Goal: Task Accomplishment & Management: Manage account settings

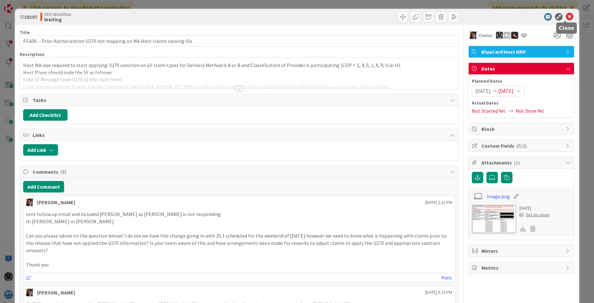
click at [567, 16] on icon at bounding box center [570, 17] width 8 height 8
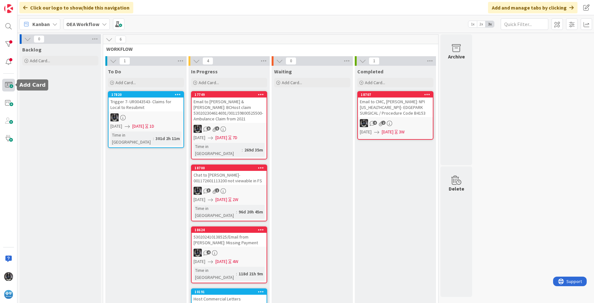
click at [10, 85] on span at bounding box center [8, 85] width 13 height 13
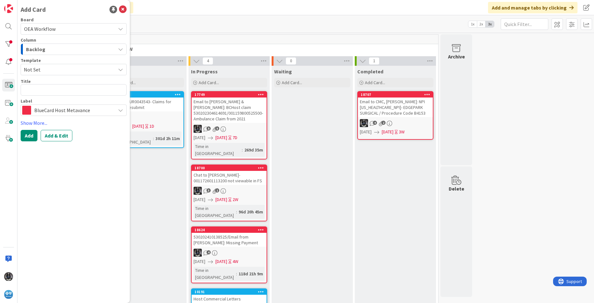
click at [121, 48] on icon "button" at bounding box center [120, 49] width 5 height 5
click at [122, 28] on icon at bounding box center [120, 28] width 5 height 5
click at [34, 70] on span "OEA" at bounding box center [77, 70] width 91 height 10
click at [120, 49] on icon "button" at bounding box center [120, 49] width 5 height 5
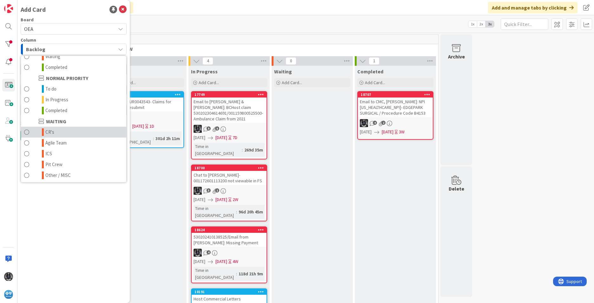
scroll to position [62, 0]
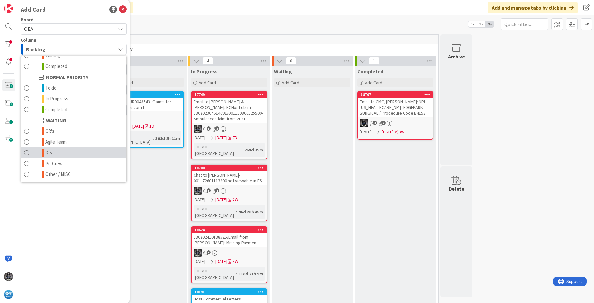
click at [50, 151] on span "ICS" at bounding box center [48, 153] width 7 height 8
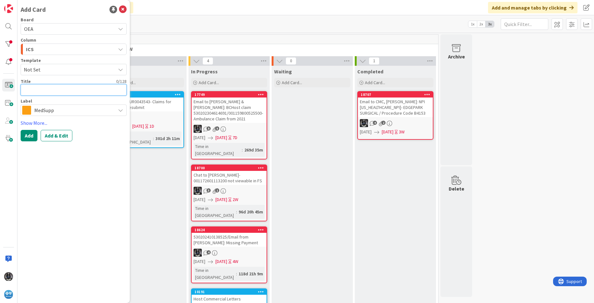
click at [52, 90] on textarea at bounding box center [74, 89] width 106 height 11
click at [30, 90] on textarea at bounding box center [74, 89] width 106 height 11
paste textarea "INC0332779"
type textarea "x"
type textarea "INC0332779"
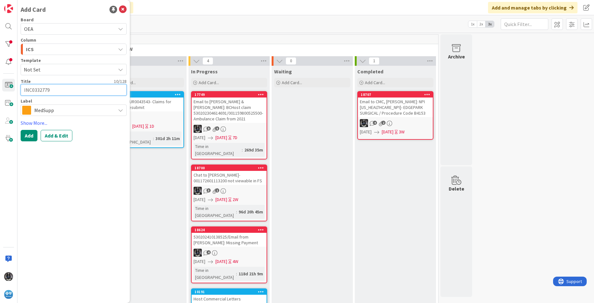
click at [57, 89] on textarea "INC0332779" at bounding box center [74, 89] width 106 height 11
type textarea "x"
type textarea "INC0332779-"
paste textarea "Work Items for BC Host hitting Error's Queue with "Invalid Mnemonic""
type textarea "x"
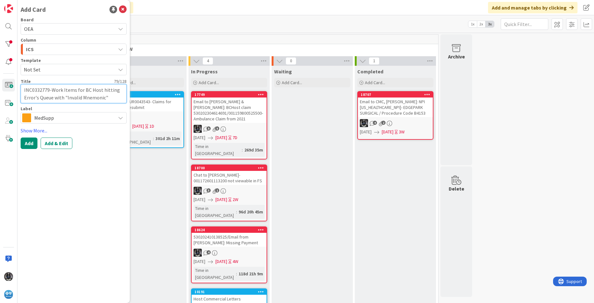
type textarea "INC0332779-Work Items for BC Host hitting Error's Queue with "Invalid Mnemonic""
click at [120, 117] on icon at bounding box center [120, 117] width 5 height 5
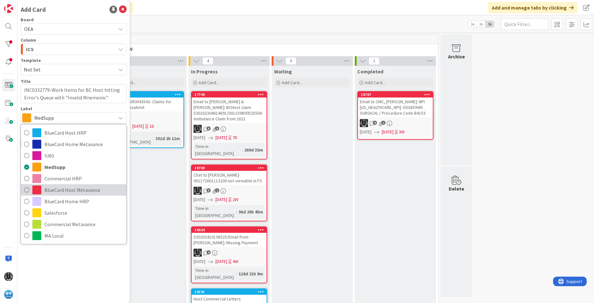
click at [69, 191] on span "BlueCard Host Metavance" at bounding box center [83, 190] width 79 height 10
type textarea "x"
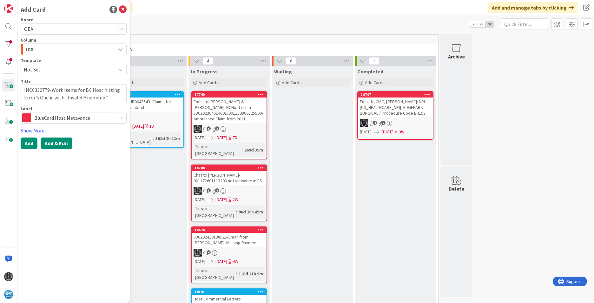
click at [68, 143] on button "Add & Edit" at bounding box center [57, 142] width 32 height 11
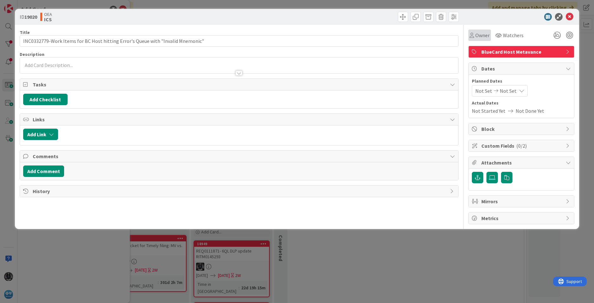
click at [481, 34] on span "Owner" at bounding box center [482, 35] width 14 height 8
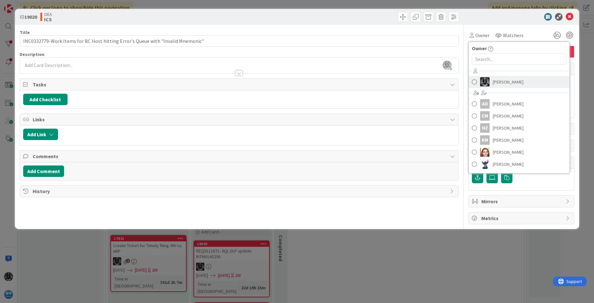
click at [497, 83] on span "[PERSON_NAME]" at bounding box center [508, 82] width 31 height 10
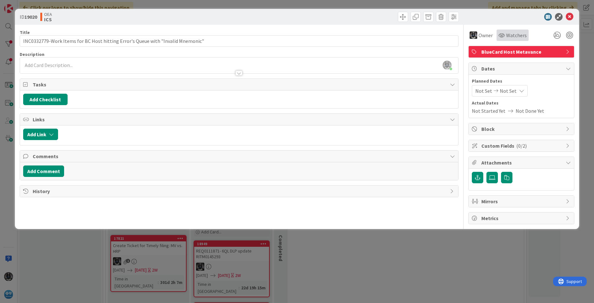
click at [507, 35] on span "Watchers" at bounding box center [516, 35] width 21 height 8
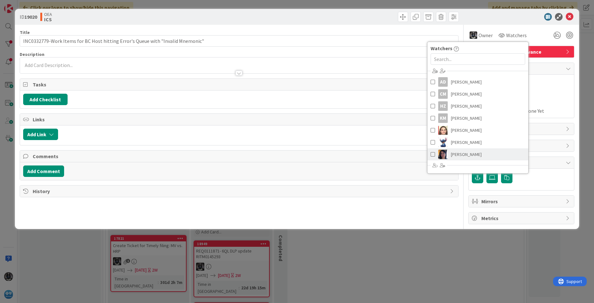
click at [457, 152] on span "[PERSON_NAME]" at bounding box center [466, 154] width 31 height 10
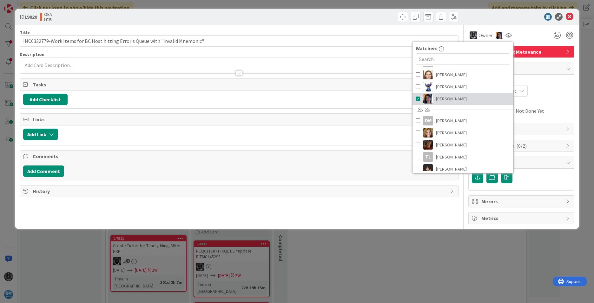
scroll to position [72, 0]
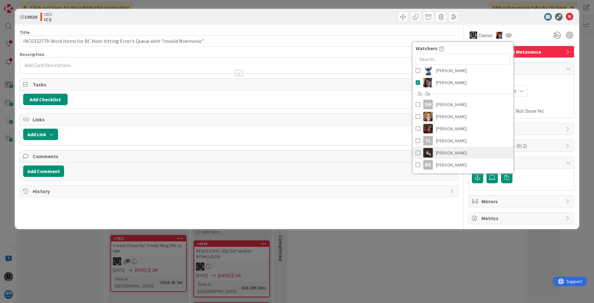
click at [446, 153] on span "[PERSON_NAME]" at bounding box center [451, 153] width 31 height 10
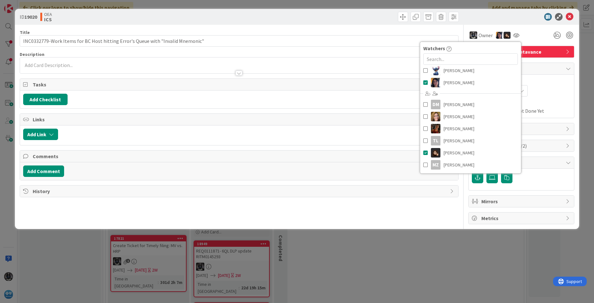
click at [373, 132] on div at bounding box center [258, 133] width 394 height 11
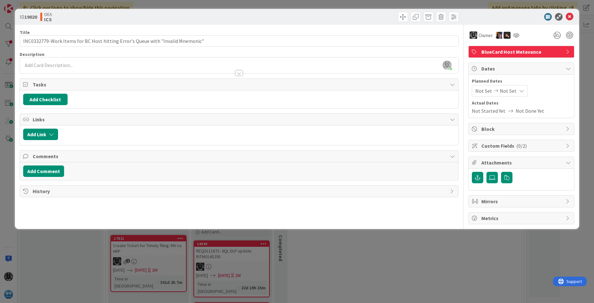
click at [488, 90] on span "Not Set" at bounding box center [483, 91] width 17 height 8
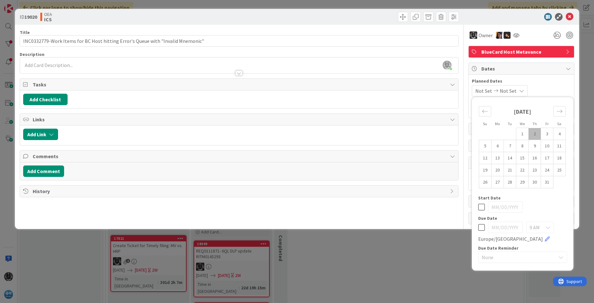
click at [537, 133] on td "2" at bounding box center [535, 134] width 12 height 12
type input "[DATE]"
click at [549, 145] on td "10" at bounding box center [547, 146] width 12 height 12
type input "[DATE]"
click at [29, 62] on div "[PERSON_NAME] just joined" at bounding box center [239, 65] width 438 height 16
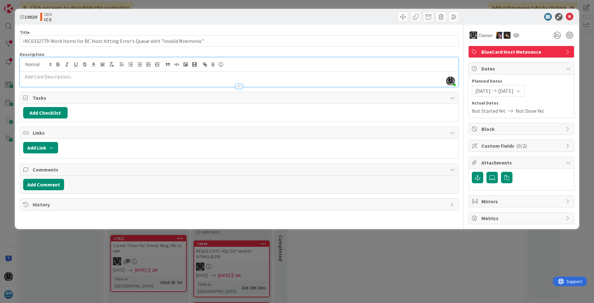
click at [28, 76] on p at bounding box center [239, 76] width 432 height 7
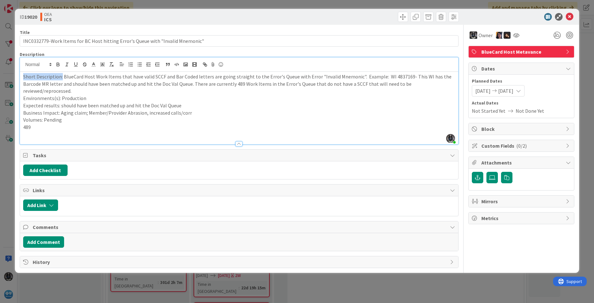
drag, startPoint x: 61, startPoint y: 77, endPoint x: 11, endPoint y: 76, distance: 50.1
click at [11, 76] on div "ID 19020 OEA ICS Title 79 / 128 INC0332779-Work Items for BC Host hitting Error…" at bounding box center [297, 151] width 594 height 303
click at [58, 63] on icon "button" at bounding box center [58, 64] width 2 height 2
drag, startPoint x: 57, startPoint y: 90, endPoint x: 14, endPoint y: 91, distance: 43.8
click at [14, 91] on div "ID 19020 OEA ICS Title 79 / 128 INC0332779-Work Items for BC Host hitting Error…" at bounding box center [297, 151] width 594 height 303
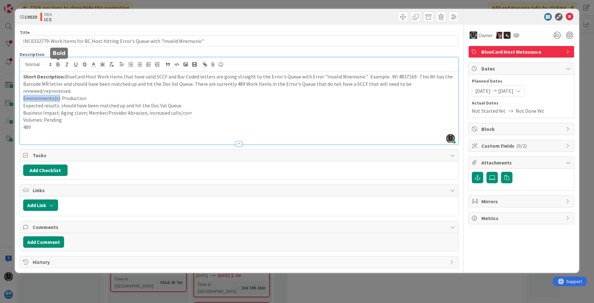
click at [58, 64] on icon "button" at bounding box center [58, 65] width 6 height 6
drag, startPoint x: 58, startPoint y: 99, endPoint x: 2, endPoint y: 98, distance: 55.8
click at [2, 98] on div "ID 19020 OEA ICS Title 79 / 128 INC0332779-Work Items for BC Host hitting Error…" at bounding box center [297, 151] width 594 height 303
drag, startPoint x: 57, startPoint y: 63, endPoint x: 57, endPoint y: 67, distance: 3.8
click at [57, 63] on icon "button" at bounding box center [58, 64] width 2 height 2
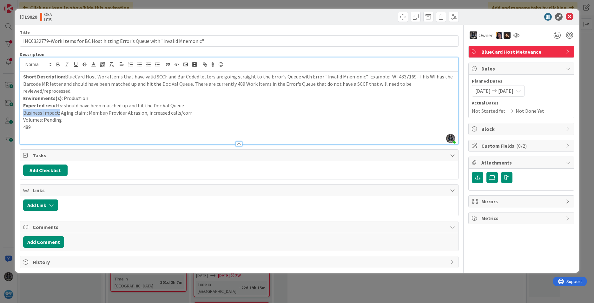
drag, startPoint x: 58, startPoint y: 106, endPoint x: 17, endPoint y: 106, distance: 41.2
click at [17, 106] on div "ID 19020 OEA ICS Title 79 / 128 INC0332779-Work Items for BC Host hitting Error…" at bounding box center [297, 141] width 564 height 264
click at [59, 65] on icon "button" at bounding box center [58, 65] width 3 height 2
drag, startPoint x: 43, startPoint y: 112, endPoint x: 6, endPoint y: 113, distance: 36.5
click at [6, 113] on div "ID 19020 OEA ICS Title 79 / 128 INC0332779-Work Items for BC Host hitting Error…" at bounding box center [297, 151] width 594 height 303
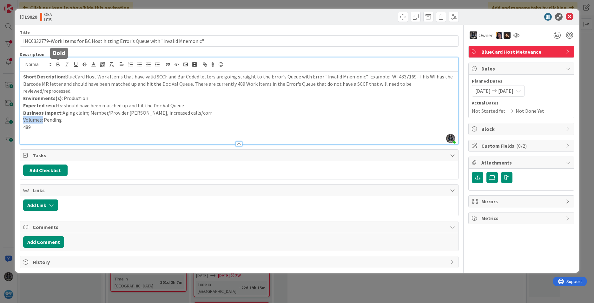
click at [57, 63] on icon "button" at bounding box center [58, 64] width 2 height 2
click at [64, 123] on p "489" at bounding box center [239, 126] width 432 height 7
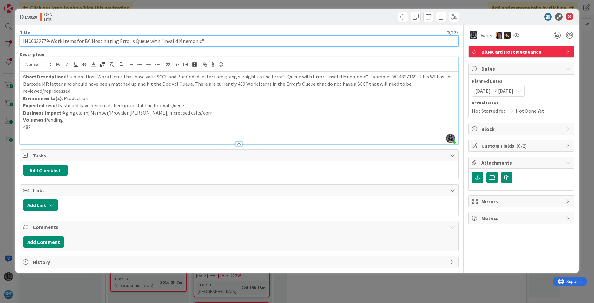
click at [38, 43] on input "INC0332779-Work Items for BC Host hitting Error's Queue with "Invalid Mnemonic"" at bounding box center [239, 40] width 439 height 11
click at [37, 43] on input "INC0332779-Work Items for BC Host hitting Error's Queue with "Invalid Mnemonic"" at bounding box center [239, 40] width 439 height 11
click at [36, 39] on input "INC0332779-Work Items for BC Host hitting Error's Queue with "Invalid Mnemonic"" at bounding box center [239, 40] width 439 height 11
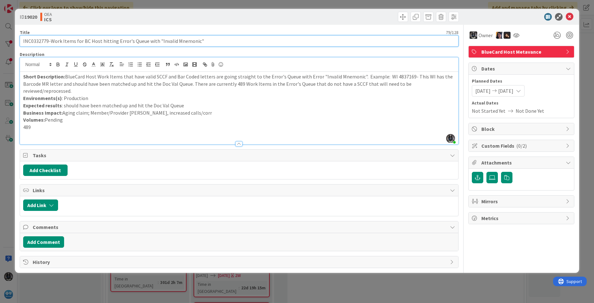
click at [36, 39] on input "INC0332779-Work Items for BC Host hitting Error's Queue with "Invalid Mnemonic"" at bounding box center [239, 40] width 439 height 11
drag, startPoint x: 50, startPoint y: 40, endPoint x: 201, endPoint y: 50, distance: 151.7
click at [201, 50] on div "Title 79 / 128 INC0332779-Work Items for BC Host hitting Error's Queue with "In…" at bounding box center [239, 146] width 439 height 243
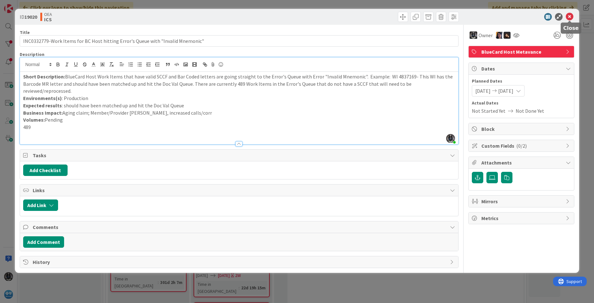
click at [568, 16] on icon at bounding box center [570, 17] width 8 height 8
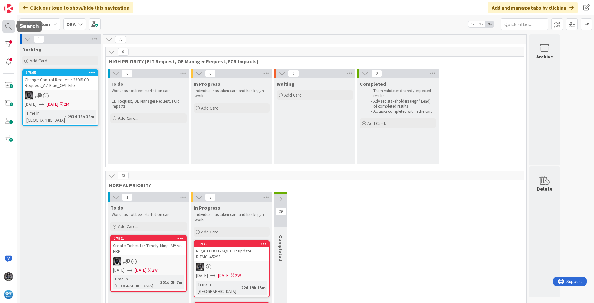
click at [7, 25] on div at bounding box center [8, 26] width 13 height 13
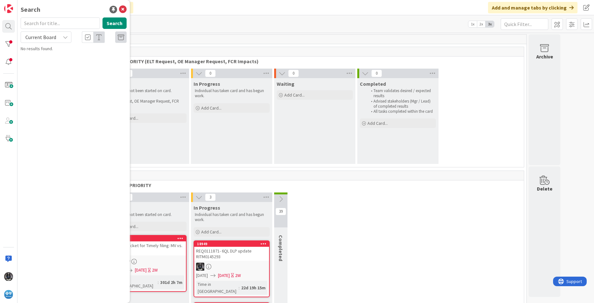
click at [39, 21] on input "text" at bounding box center [60, 22] width 79 height 11
type input "adjudication"
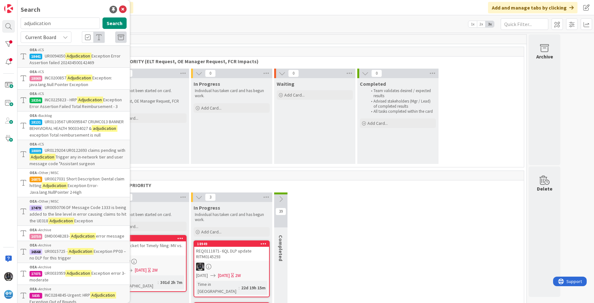
click at [59, 55] on span "UR0094050" at bounding box center [55, 56] width 21 height 6
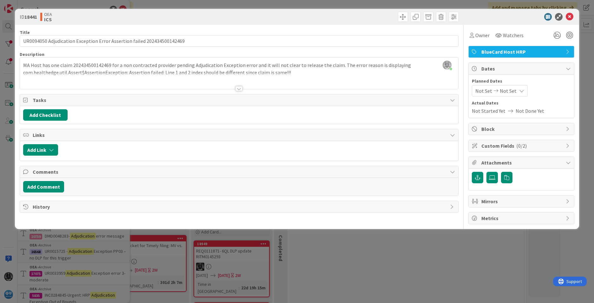
click at [238, 90] on div at bounding box center [238, 88] width 7 height 5
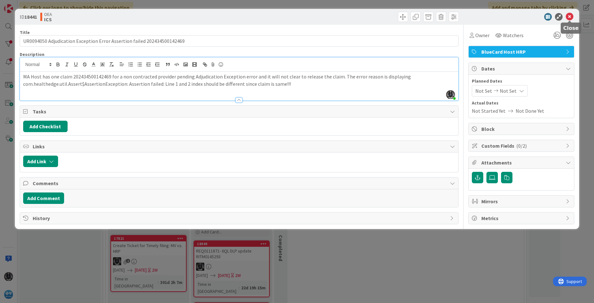
click at [568, 16] on icon at bounding box center [570, 17] width 8 height 8
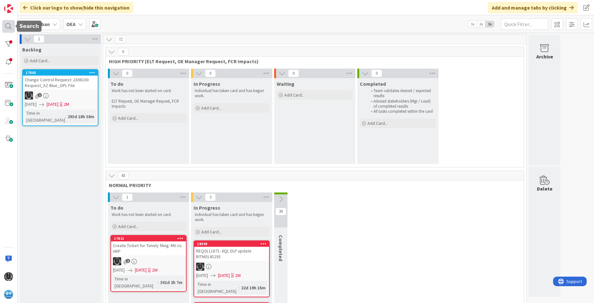
click at [7, 25] on div at bounding box center [8, 26] width 13 height 13
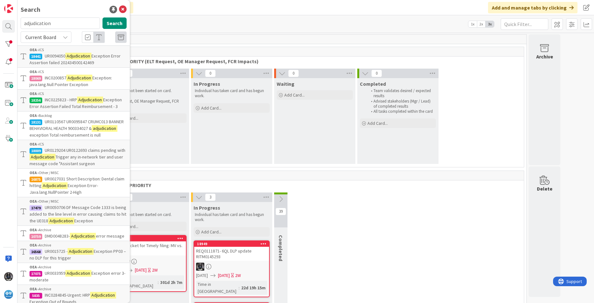
click at [60, 79] on span "INC0200857" at bounding box center [56, 78] width 22 height 6
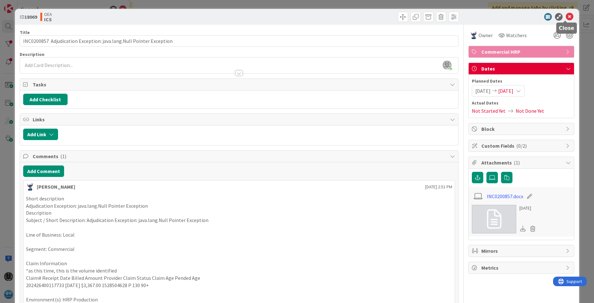
drag, startPoint x: 565, startPoint y: 15, endPoint x: 523, endPoint y: 26, distance: 43.2
click at [566, 15] on icon at bounding box center [570, 17] width 8 height 8
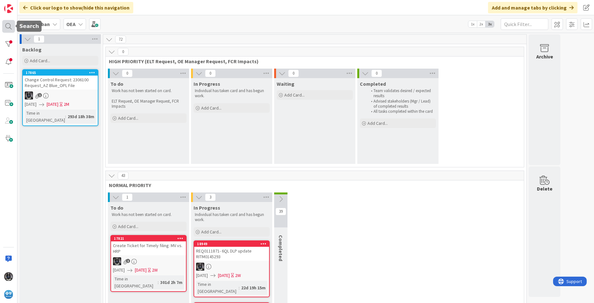
click at [7, 26] on div at bounding box center [8, 26] width 13 height 13
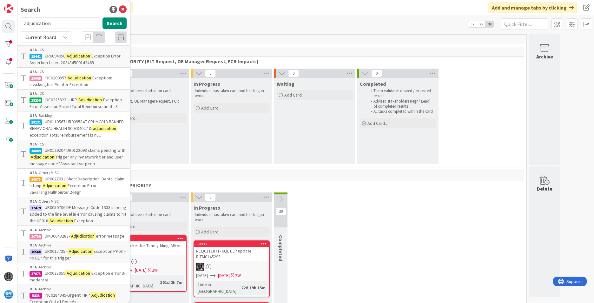
click at [61, 131] on span "UR0110567 UR0095847 CRUMC013 BANNER BEHAVIORAL HEALTH 900334027 &" at bounding box center [77, 125] width 94 height 12
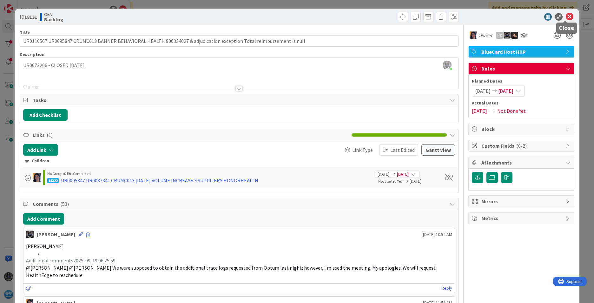
click at [566, 16] on icon at bounding box center [570, 17] width 8 height 8
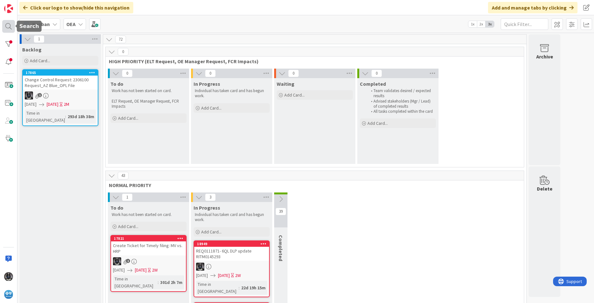
click at [8, 27] on div at bounding box center [8, 26] width 13 height 13
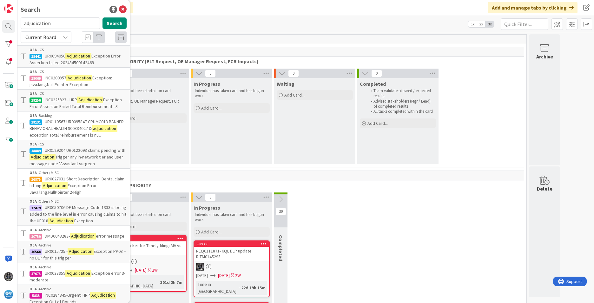
click at [81, 166] on span "Trigger any in-network tier and user message code "Assistant surgeon" at bounding box center [77, 160] width 94 height 12
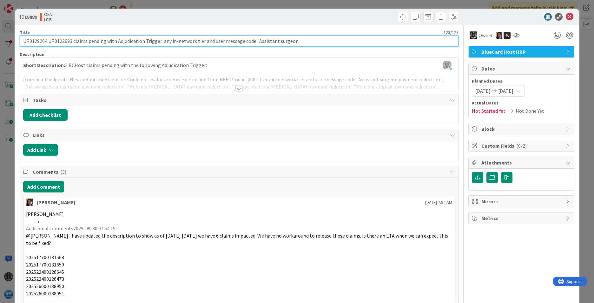
click at [38, 42] on input "UR0129204 UR0122693 claims pending with Adjudication Trigger any in-network tie…" at bounding box center [239, 40] width 439 height 11
click at [66, 42] on input "UR0129204 UR0122693 claims pending with Adjudication Trigger any in-network tie…" at bounding box center [239, 40] width 439 height 11
click at [32, 41] on input "UR0129204 UR0122693 claims pending with Adjudication Trigger any in-network tie…" at bounding box center [239, 40] width 439 height 11
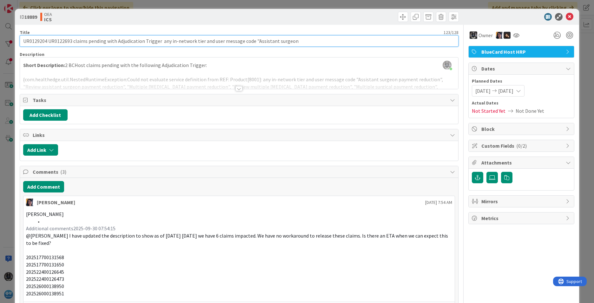
click at [32, 41] on input "UR0129204 UR0122693 claims pending with Adjudication Trigger any in-network tie…" at bounding box center [239, 40] width 439 height 11
click at [62, 41] on input "UR0129204 UR0122693 claims pending with Adjudication Trigger any in-network tie…" at bounding box center [239, 40] width 439 height 11
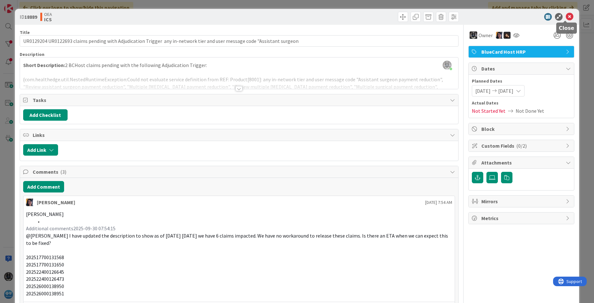
click at [566, 18] on icon at bounding box center [570, 17] width 8 height 8
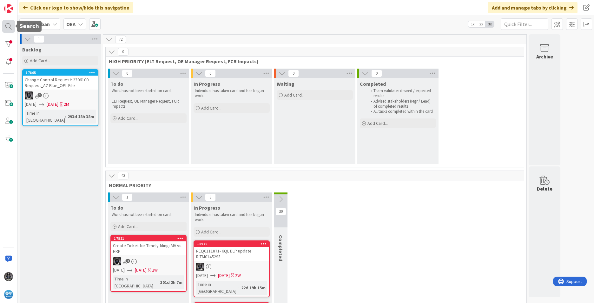
click at [9, 25] on div at bounding box center [8, 26] width 13 height 13
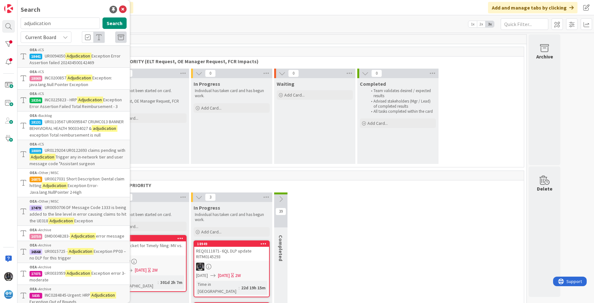
click at [56, 160] on mark "Adjudication" at bounding box center [43, 157] width 26 height 7
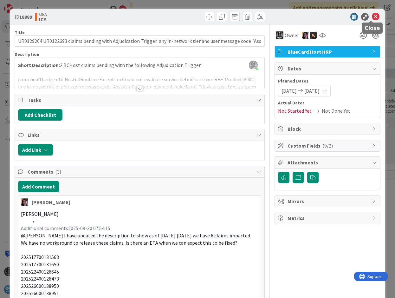
click at [372, 15] on icon at bounding box center [376, 17] width 8 height 8
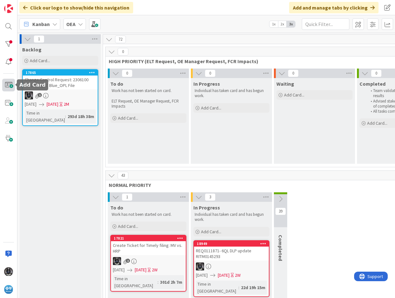
click at [11, 84] on span at bounding box center [8, 85] width 13 height 13
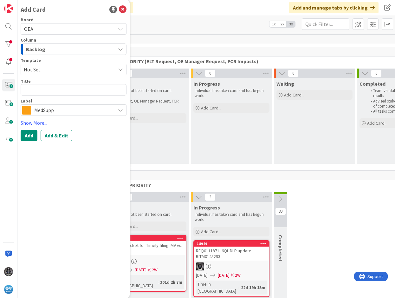
click at [123, 49] on icon "button" at bounding box center [120, 49] width 5 height 5
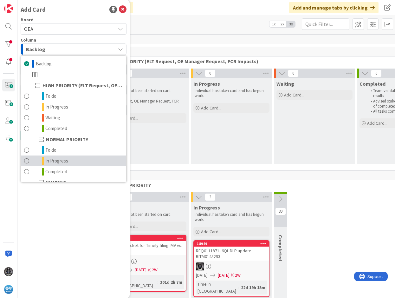
click at [61, 158] on span "In Progress" at bounding box center [56, 161] width 23 height 8
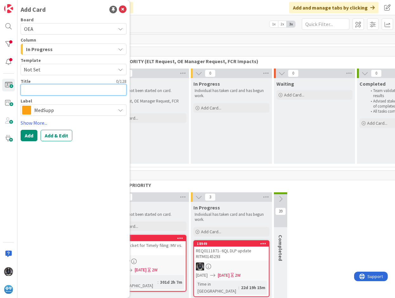
click at [96, 89] on textarea at bounding box center [74, 89] width 106 height 11
type textarea "x"
type textarea "B"
type textarea "x"
type textarea "BC"
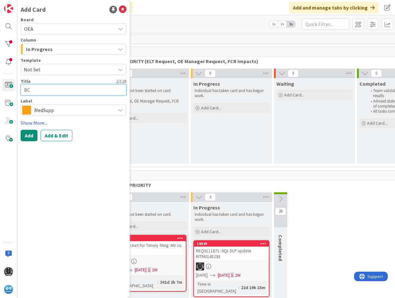
type textarea "x"
type textarea "BCH"
type textarea "x"
type textarea "BCHo"
type textarea "x"
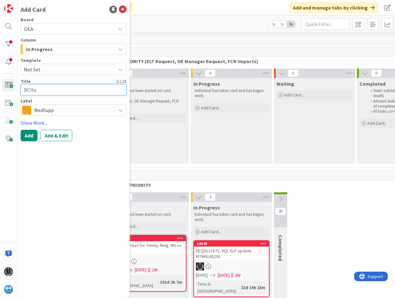
type textarea "BCHos"
type textarea "x"
type textarea "BCHost"
type textarea "x"
type textarea "BCHost"
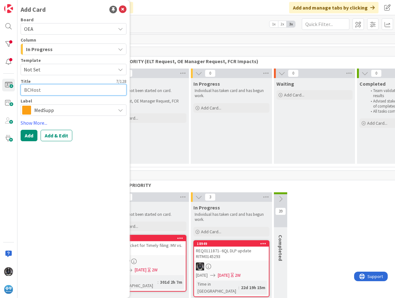
type textarea "x"
type textarea "BCHost H"
type textarea "x"
type textarea "BCHost HRP"
type textarea "x"
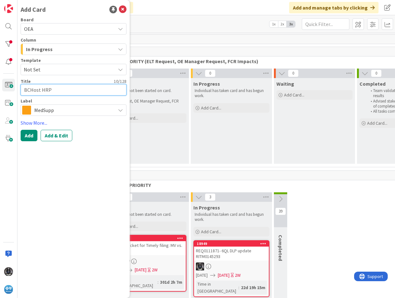
type textarea "BCHost HRP"
type textarea "x"
type textarea "BCHost HRP C"
type textarea "x"
type textarea "BCHost HRP Ca"
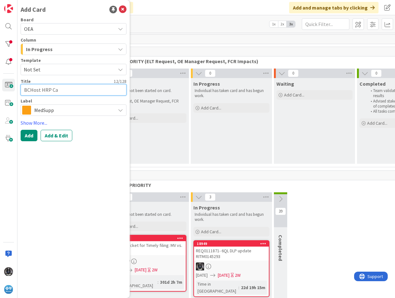
type textarea "x"
type textarea "BCHost HRP Can"
type textarea "x"
type textarea "BCHost HRP Canc"
type textarea "x"
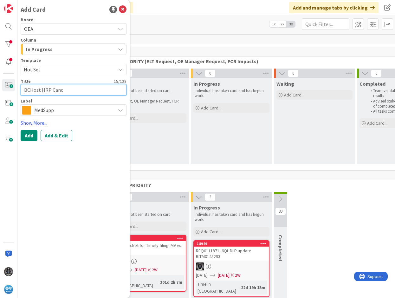
type textarea "BCHost HRP Cance"
type textarea "x"
type textarea "BCHost HRP Cancel"
type textarea "x"
type textarea "BCHost HRP Cancel"
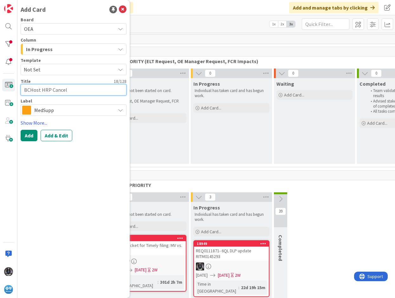
type textarea "x"
type textarea "BCHost HRP Cancel R"
type textarea "x"
type textarea "BCHost HRP Cancel Re"
type textarea "x"
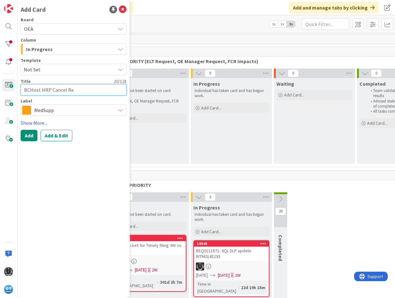
type textarea "BCHost HRP Cancel Req"
type textarea "x"
type textarea "BCHost HRP Cancel Requ"
type textarea "x"
type textarea "BCHost HRP Cancel Reque"
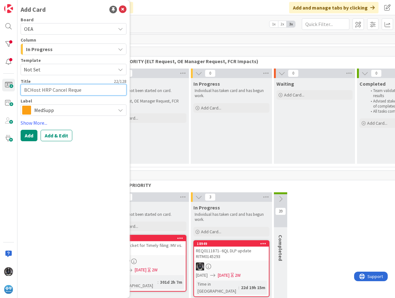
type textarea "x"
type textarea "BCHost HRP Cancel Reques"
type textarea "x"
type textarea "BCHost HRP Cancel Request"
type textarea "x"
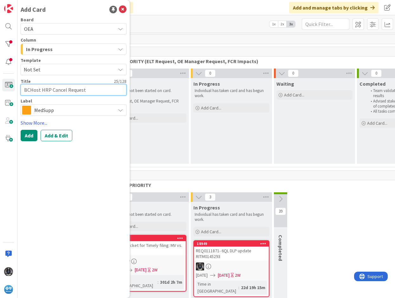
type textarea "BCHost HRP Cancel Requests"
type textarea "x"
type textarea "BCHost HRP Cancel Requests-"
type textarea "x"
type textarea "BCHost HRP Cancel Requests-"
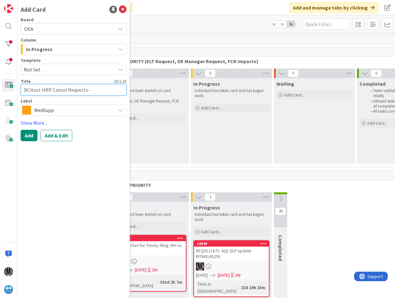
type textarea "x"
type textarea "BCHost HRP Cancel Requests- 1"
type textarea "x"
type textarea "BCHost HRP Cancel Requests- 10"
type textarea "x"
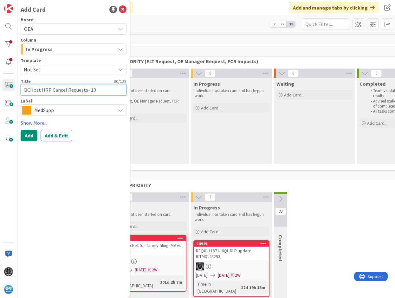
type textarea "BCHost HRP Cancel Requests- 10/"
type textarea "x"
type textarea "BCHost HRP Cancel Requests- 10/0"
type textarea "x"
type textarea "BCHost HRP Cancel Requests- 10/02"
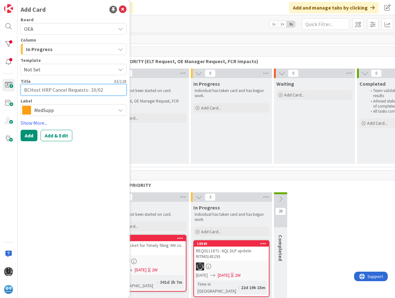
type textarea "x"
type textarea "BCHost HRP Cancel Requests- 10/02/"
type textarea "x"
type textarea "BCHost HRP Cancel Requests- 10/02/2"
type textarea "x"
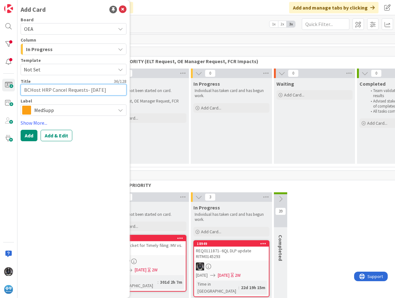
type textarea "BCHost HRP Cancel Requests- [DATE]"
click at [119, 106] on div "MedSupp" at bounding box center [74, 109] width 106 height 11
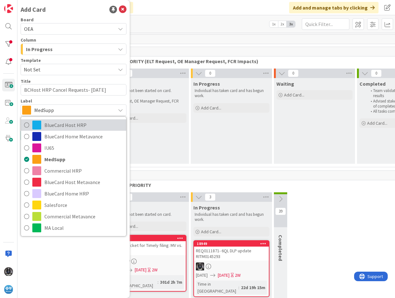
click at [74, 125] on span "BlueCard Host HRP" at bounding box center [83, 125] width 79 height 10
type textarea "x"
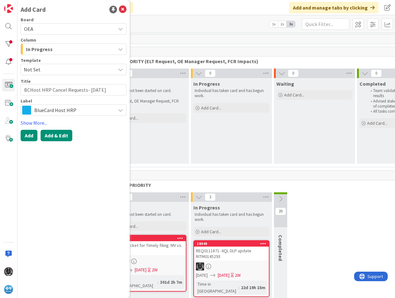
click at [57, 134] on button "Add & Edit" at bounding box center [57, 135] width 32 height 11
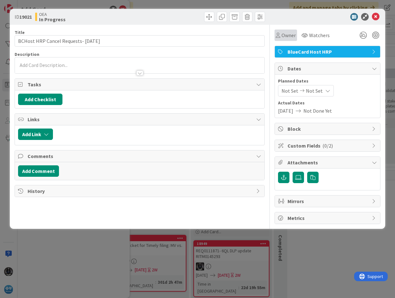
click at [292, 34] on span "Owner" at bounding box center [289, 35] width 14 height 8
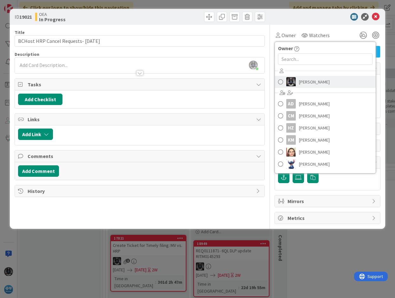
click at [308, 82] on span "[PERSON_NAME]" at bounding box center [314, 82] width 31 height 10
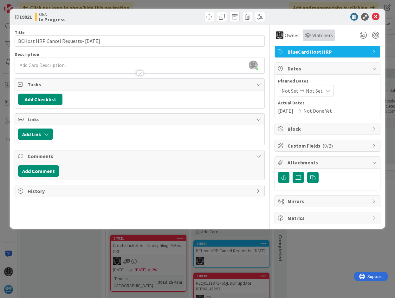
click at [318, 36] on span "Watchers" at bounding box center [322, 35] width 21 height 8
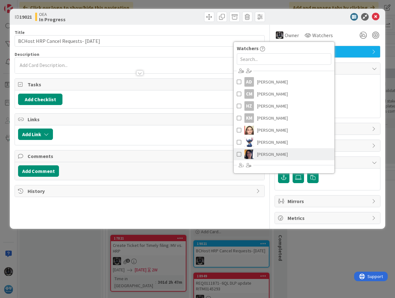
click at [272, 151] on span "[PERSON_NAME]" at bounding box center [272, 154] width 31 height 10
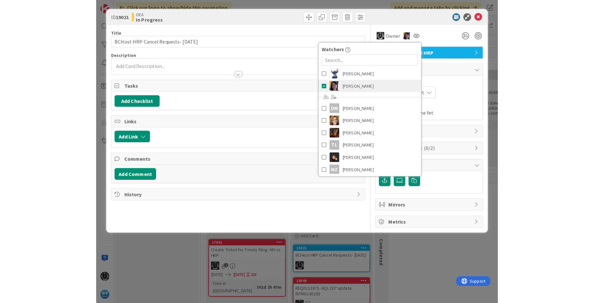
scroll to position [72, 0]
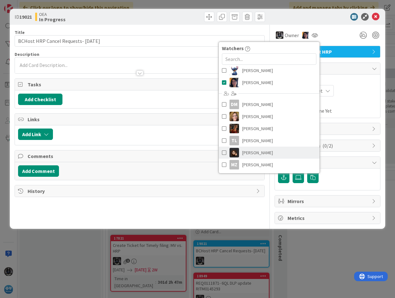
click at [258, 150] on span "[PERSON_NAME]" at bounding box center [257, 153] width 31 height 10
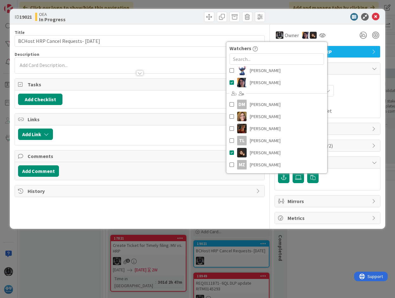
click at [350, 96] on div "Not Set Not Set" at bounding box center [327, 90] width 99 height 11
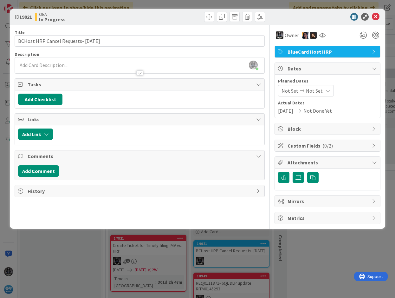
click at [290, 90] on span "Not Set" at bounding box center [290, 91] width 17 height 8
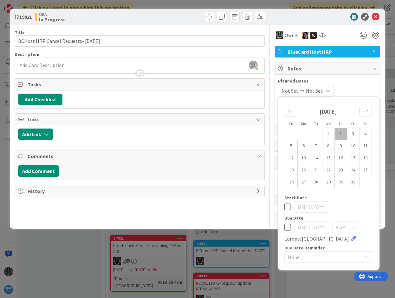
click at [340, 131] on td "2" at bounding box center [341, 134] width 12 height 12
type input "[DATE]"
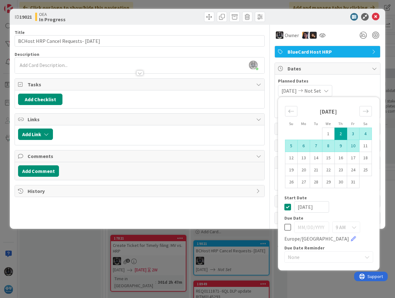
click at [354, 144] on td "10" at bounding box center [353, 146] width 12 height 12
type input "[DATE]"
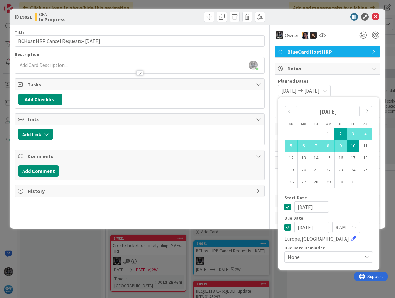
click at [60, 61] on body "Click our logo to show/hide this navigation Add and manage tabs by clicking Kan…" at bounding box center [197, 149] width 395 height 298
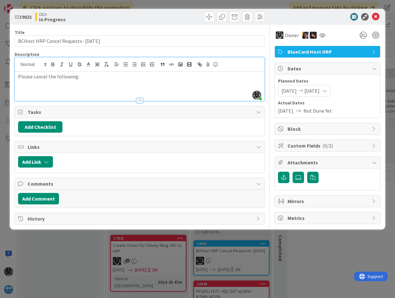
click at [20, 88] on p at bounding box center [139, 90] width 243 height 7
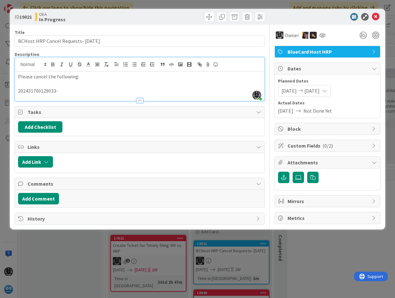
click at [64, 89] on p "202431700129033-" at bounding box center [139, 90] width 243 height 7
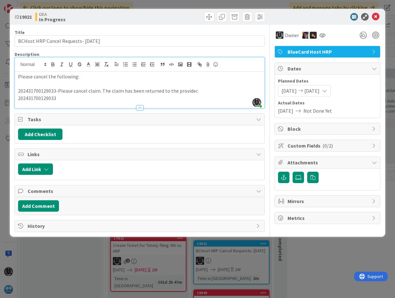
drag, startPoint x: 56, startPoint y: 90, endPoint x: 196, endPoint y: 92, distance: 140.2
click at [196, 92] on p "202431700129033-Please cancel claim. The claim has been returned to the provide…" at bounding box center [139, 90] width 243 height 7
copy p "-Please cancel claim. The claim has been returned to the provider."
click at [230, 90] on p "202431700129033-Please cancel claim. The claim has been returned to the provide…" at bounding box center [139, 90] width 243 height 7
drag, startPoint x: 57, startPoint y: 98, endPoint x: 17, endPoint y: 103, distance: 40.0
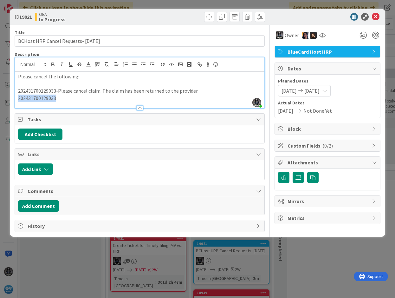
click at [17, 103] on div "Description [PERSON_NAME] joined 3 m ago Please cancel the following: 202431700…" at bounding box center [140, 79] width 250 height 57
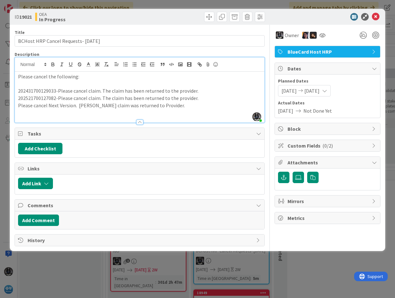
click at [17, 105] on div "Please cancel the following: 202431700129033-Please cancel claim. The claim has…" at bounding box center [140, 97] width 250 height 51
click at [208, 105] on p "202508000114817- Please cancel Next Version. [PERSON_NAME] claim was returned t…" at bounding box center [139, 105] width 243 height 7
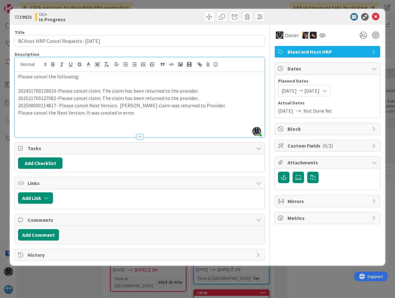
click at [16, 113] on div "Please cancel the following: 202431700129033-Please cancel claim. The claim has…" at bounding box center [140, 104] width 250 height 65
click at [19, 121] on p at bounding box center [139, 119] width 243 height 7
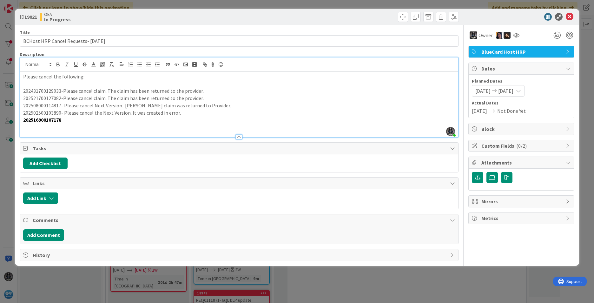
click at [23, 127] on p at bounding box center [239, 126] width 432 height 7
click at [70, 126] on p "202513300105254" at bounding box center [239, 126] width 432 height 7
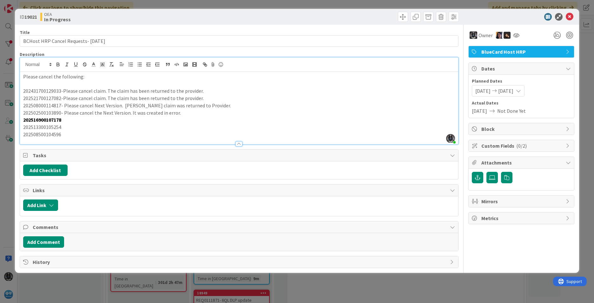
click at [69, 119] on p "202516900107178" at bounding box center [239, 119] width 432 height 7
click at [68, 125] on p "202513300105254" at bounding box center [239, 126] width 432 height 7
click at [66, 135] on p "202508500104596" at bounding box center [239, 134] width 432 height 7
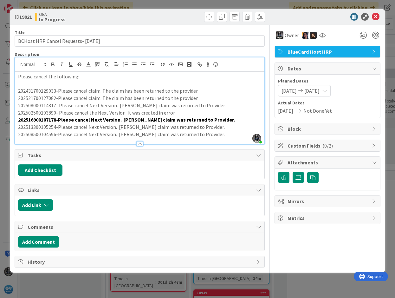
click at [36, 127] on p "202513300105254-Please cancel Next Version. [PERSON_NAME] claim was returned to…" at bounding box center [139, 126] width 243 height 7
copy p "202513300105254"
click at [39, 134] on p "202508500104596-Please cancel Next Version. [PERSON_NAME] claim was returned to…" at bounding box center [139, 134] width 243 height 7
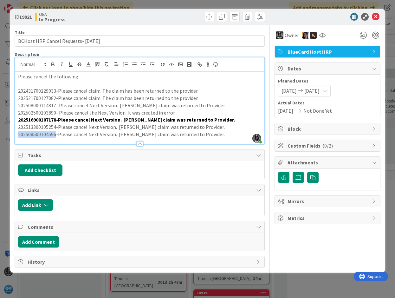
copy p "202508500104596"
click at [206, 131] on p "202508500104596-Please cancel Next Version. [PERSON_NAME] claim was returned to…" at bounding box center [139, 134] width 243 height 7
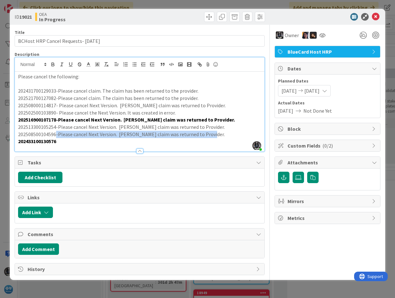
drag, startPoint x: 56, startPoint y: 134, endPoint x: 209, endPoint y: 133, distance: 152.6
click at [209, 133] on p "202508500104596-Please cancel Next Version. [PERSON_NAME] claim was returned to…" at bounding box center [139, 134] width 243 height 7
copy p "-Please cancel Next Version. [PERSON_NAME] claim was returned to Provider."
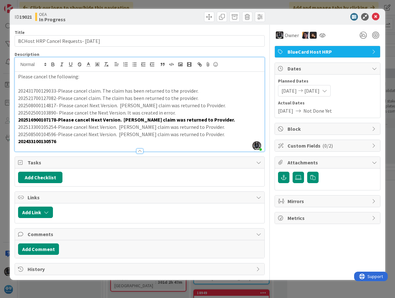
click at [65, 140] on p "202433100130576" at bounding box center [139, 141] width 243 height 7
click at [45, 141] on strong "202433100130576-" at bounding box center [38, 141] width 40 height 6
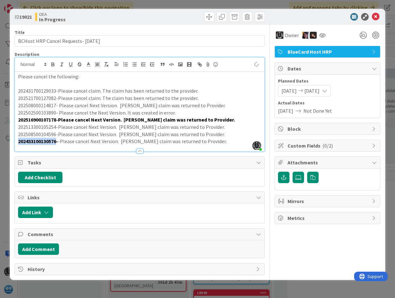
click at [45, 141] on strong "202433100130576-" at bounding box center [38, 141] width 40 height 6
copy strong "202433100130576"
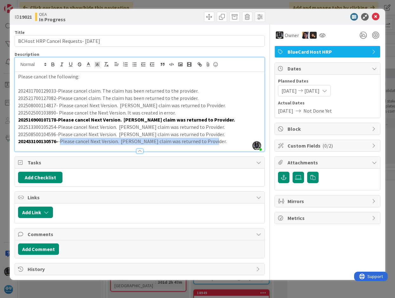
drag, startPoint x: 62, startPoint y: 142, endPoint x: 208, endPoint y: 143, distance: 146.2
click at [208, 143] on p "202433100130576- -Please cancel Next Version. [PERSON_NAME] claim was returned …" at bounding box center [139, 141] width 243 height 7
copy p "Please cancel Next Version. [PERSON_NAME] claim was returned to Provider."
click at [217, 140] on p "202433100130576- -Please cancel Next Version. [PERSON_NAME] claim was returned …" at bounding box center [139, 141] width 243 height 7
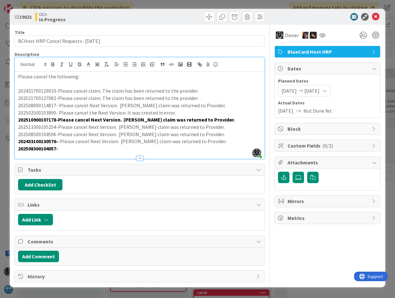
click at [68, 147] on p "202508300104057-" at bounding box center [139, 148] width 243 height 7
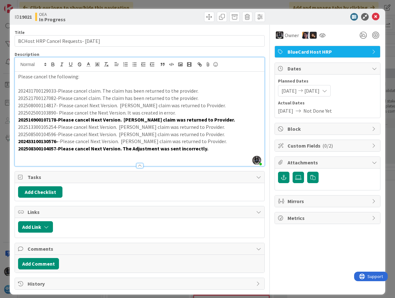
click at [41, 149] on strong "202508300104057-Please cancel Next Version. The Adjustment was sent incorrectly." at bounding box center [113, 148] width 190 height 6
copy strong "202508300104057"
click at [208, 147] on p "202508300104057-Please cancel Next Version. The Adjustment was sent incorrectly." at bounding box center [139, 148] width 243 height 7
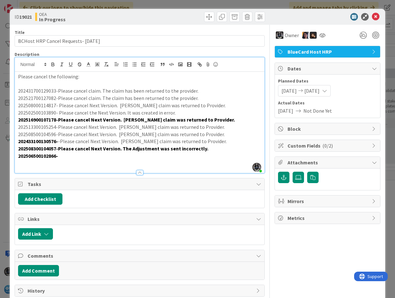
click at [75, 157] on p "202506500102866-" at bounding box center [139, 155] width 243 height 7
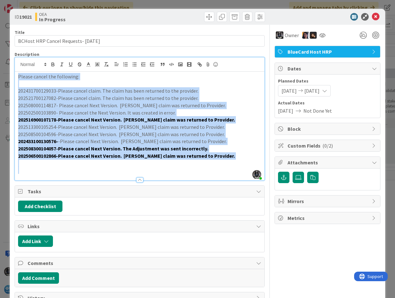
drag, startPoint x: 17, startPoint y: 76, endPoint x: 164, endPoint y: 176, distance: 177.7
click at [164, 176] on div "Description [PERSON_NAME] joined 27 m ago Please cancel the following: 20243170…" at bounding box center [140, 115] width 250 height 129
copy div "Please cancel the following: 202431700129033-Please cancel claim. The claim has…"
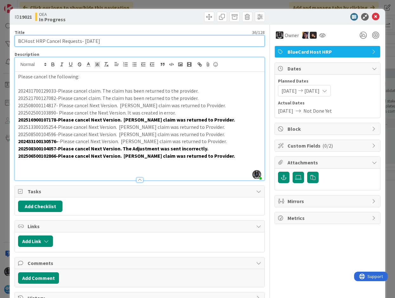
paste input "INC0332901"
type input "INC0332901- BCHost HRP Cancel Requests- [DATE]"
click at [28, 41] on input "INC0332901- BCHost HRP Cancel Requests- [DATE]" at bounding box center [140, 40] width 250 height 11
click at [44, 40] on input "INC0332901- BCHost HRP Cancel Requests- [DATE]" at bounding box center [140, 40] width 250 height 11
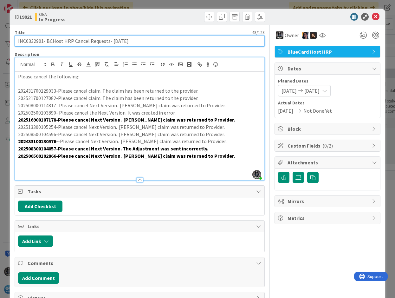
drag, startPoint x: 47, startPoint y: 40, endPoint x: 135, endPoint y: 43, distance: 88.2
click at [135, 43] on input "INC0332901- BCHost HRP Cancel Requests- [DATE]" at bounding box center [140, 40] width 250 height 11
